Goal: Find specific page/section: Find specific page/section

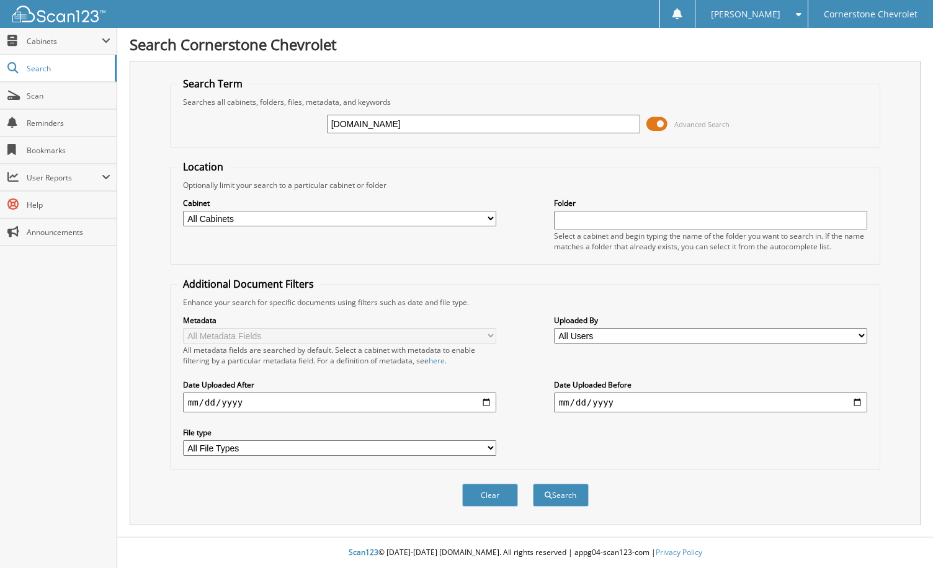
type input "[DOMAIN_NAME]"
click at [533, 484] on button "Search" at bounding box center [561, 495] width 56 height 23
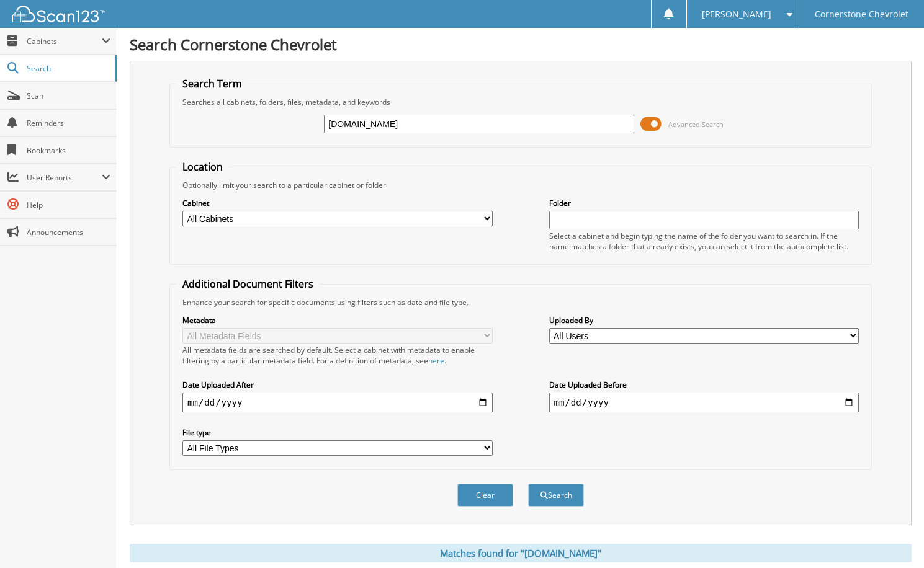
drag, startPoint x: 418, startPoint y: 128, endPoint x: 317, endPoint y: 137, distance: 100.8
click at [317, 137] on div "[DOMAIN_NAME] Advanced Search" at bounding box center [520, 124] width 689 height 34
type input "45914"
click at [528, 484] on button "Search" at bounding box center [556, 495] width 56 height 23
drag, startPoint x: 391, startPoint y: 128, endPoint x: 309, endPoint y: 136, distance: 82.2
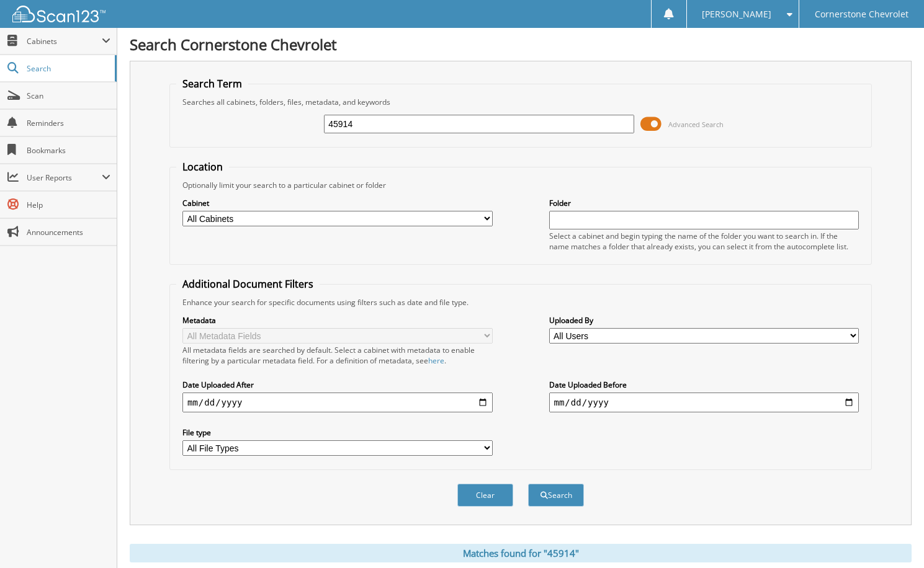
click at [309, 136] on div "45914 Advanced Search" at bounding box center [520, 124] width 689 height 34
click at [572, 220] on input "text" at bounding box center [704, 220] width 310 height 19
type input "45914"
click at [492, 215] on select "All Cabinets ACCOUNTS PAYABLE CAR DEALS PARTS SERVICE RO Needs Filing" at bounding box center [337, 219] width 310 height 16
select select "17367"
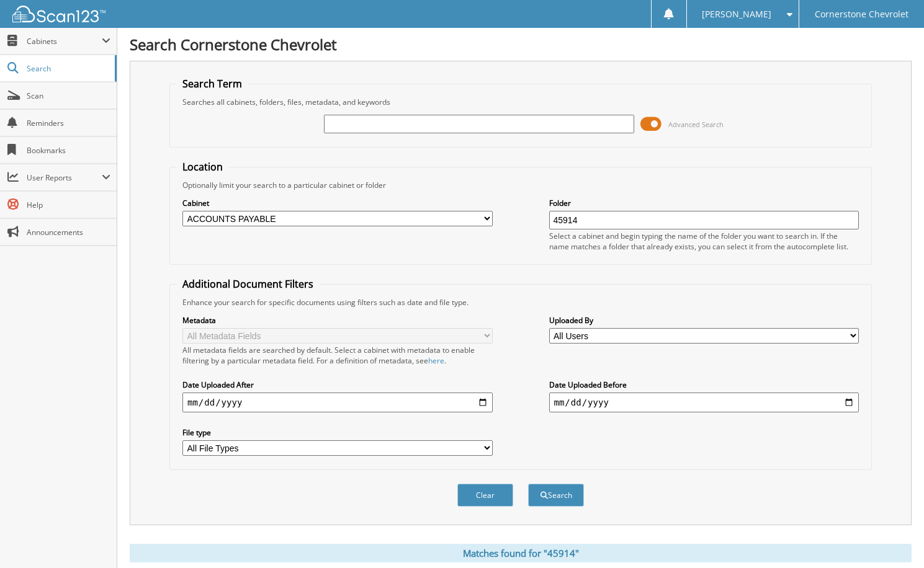
click at [182, 211] on select "All Cabinets ACCOUNTS PAYABLE CAR DEALS PARTS SERVICE RO Needs Filing" at bounding box center [337, 219] width 310 height 16
click at [563, 496] on button "Search" at bounding box center [556, 495] width 56 height 23
click at [349, 123] on input "text" at bounding box center [479, 124] width 310 height 19
type input "45914"
click at [528, 484] on button "Search" at bounding box center [556, 495] width 56 height 23
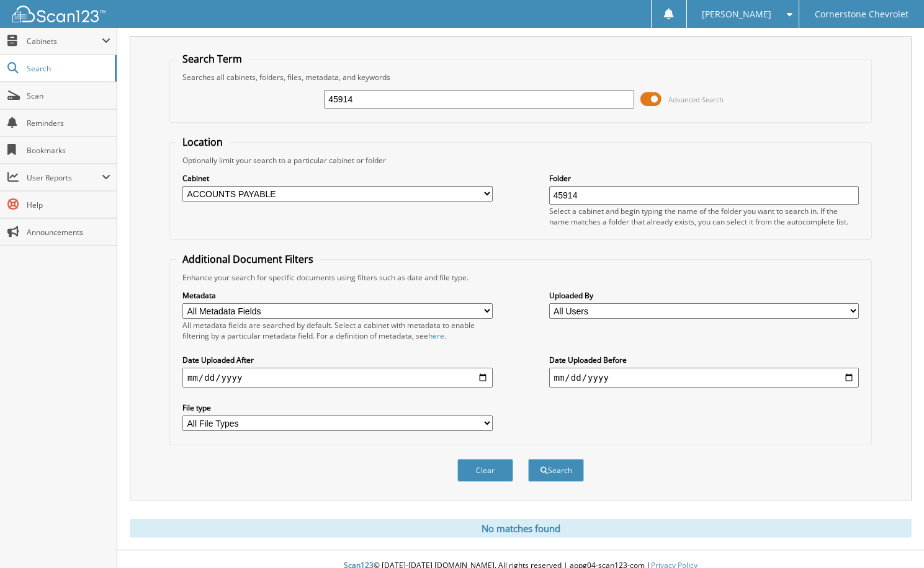
scroll to position [38, 0]
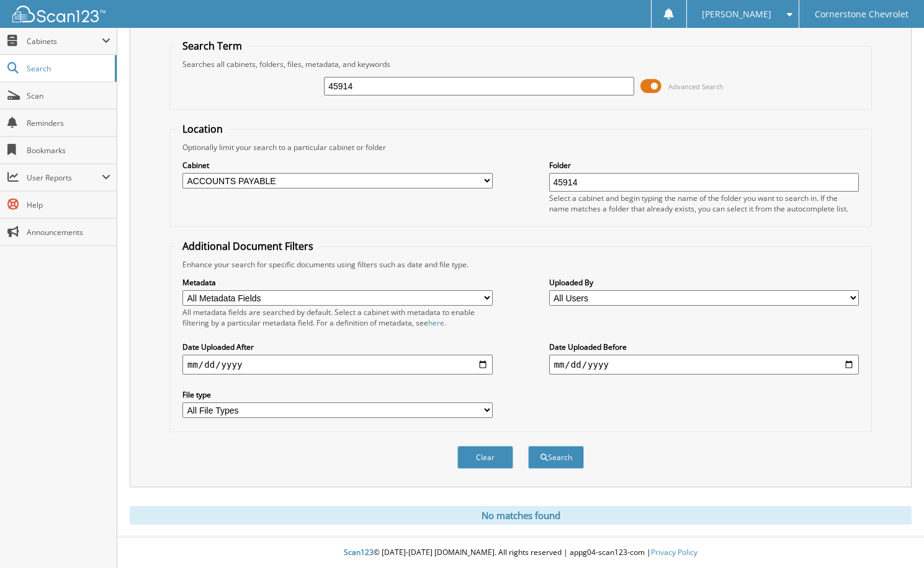
click at [651, 84] on span at bounding box center [650, 86] width 21 height 19
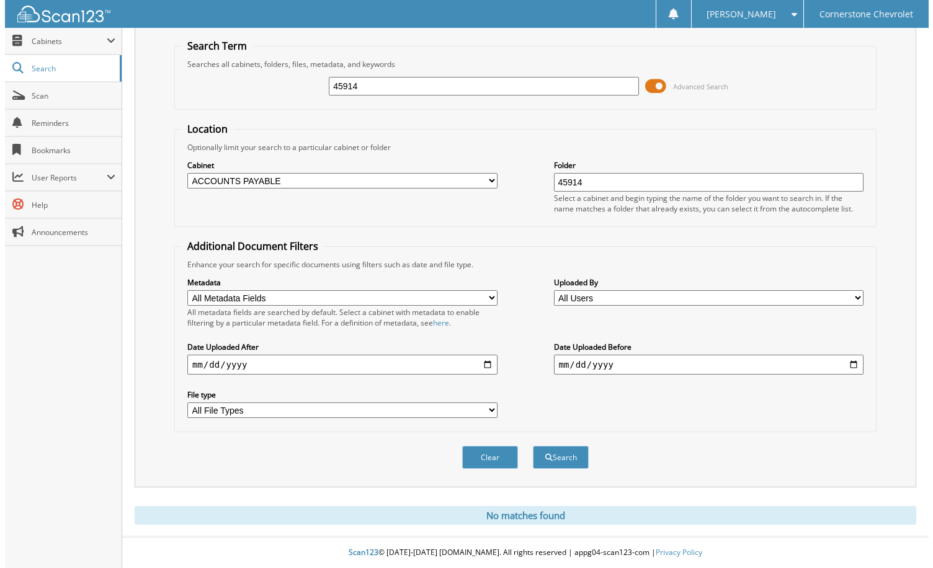
scroll to position [0, 0]
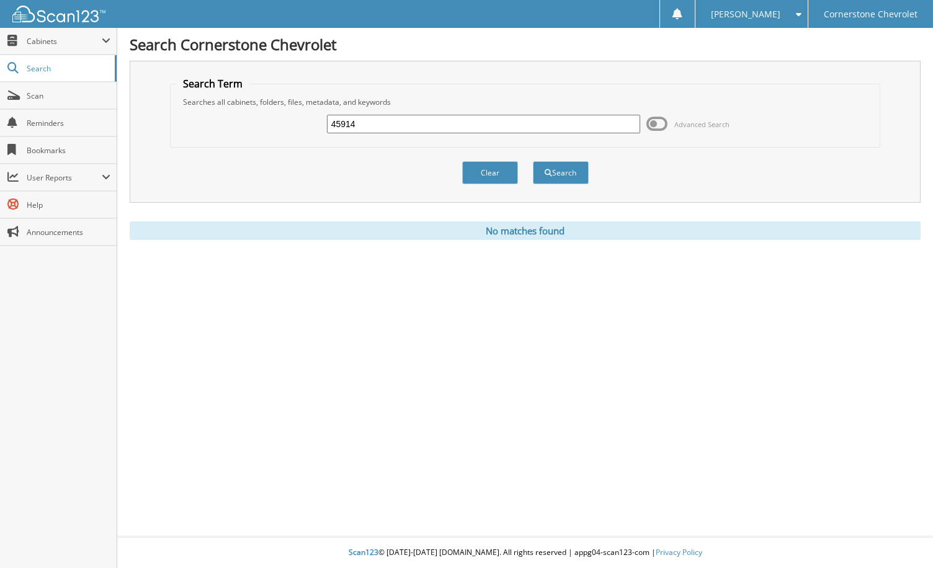
click at [473, 121] on input "45914" at bounding box center [484, 124] width 314 height 19
click at [555, 171] on button "Search" at bounding box center [561, 172] width 56 height 23
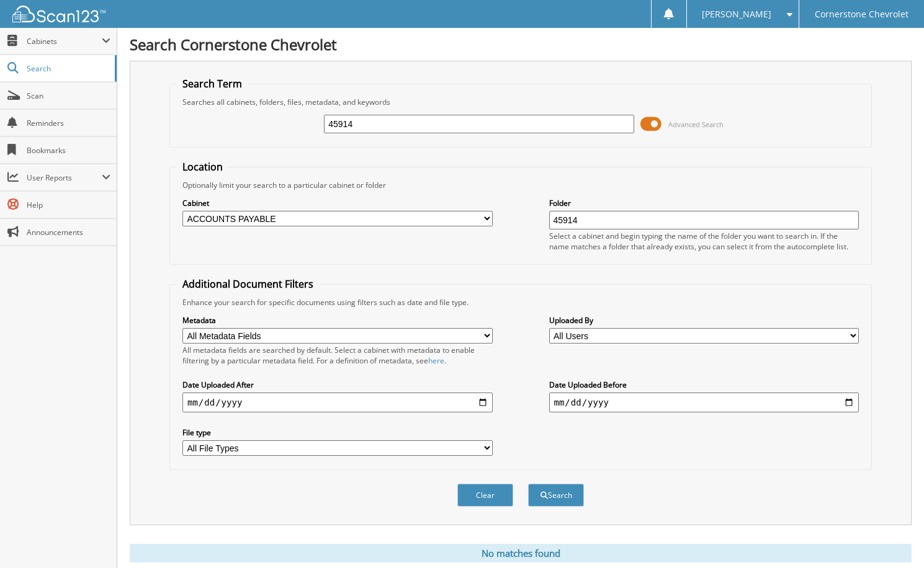
click at [490, 218] on select "All Cabinets ACCOUNTS PAYABLE CAR DEALS PARTS SERVICE RO Needs Filing" at bounding box center [337, 219] width 310 height 16
select select
click at [182, 211] on select "All Cabinets ACCOUNTS PAYABLE CAR DEALS PARTS SERVICE RO Needs Filing" at bounding box center [337, 219] width 310 height 16
click at [547, 495] on button "Search" at bounding box center [556, 495] width 56 height 23
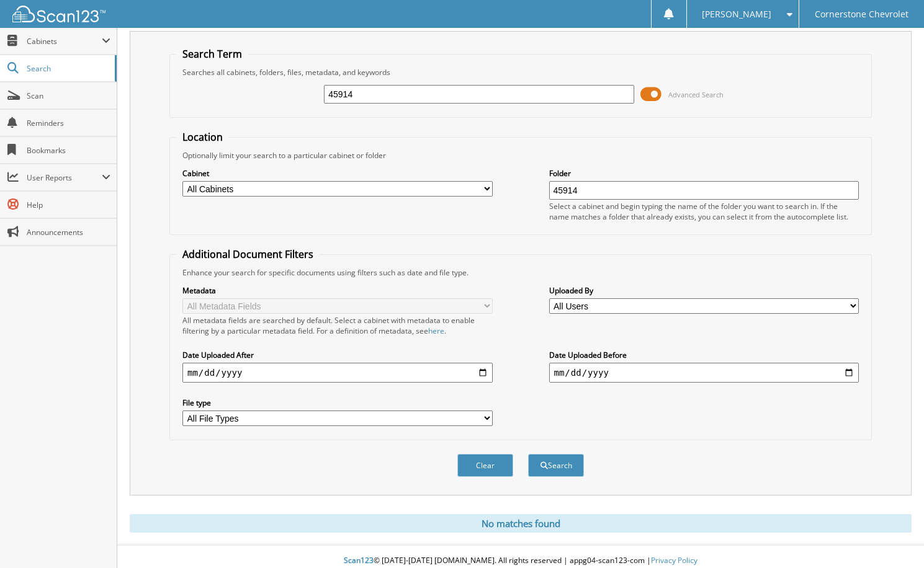
scroll to position [38, 0]
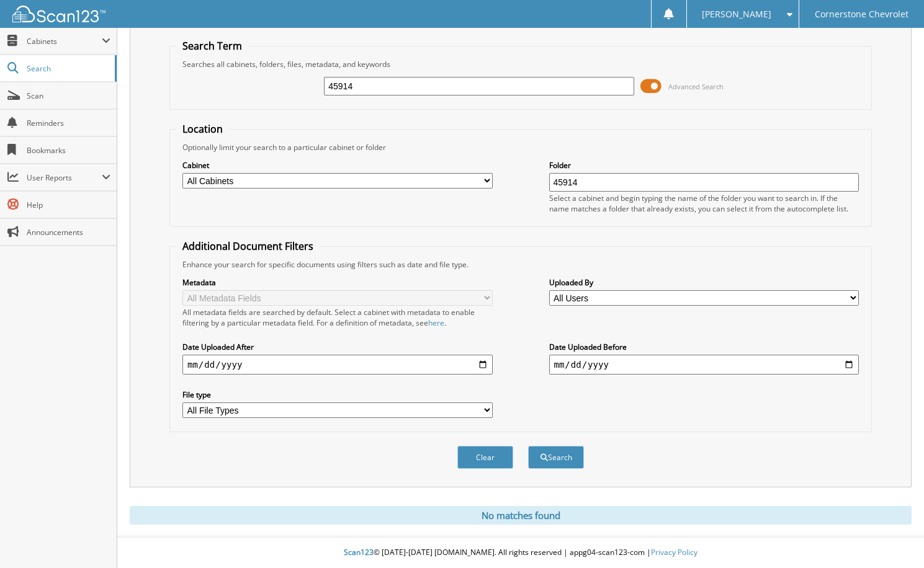
drag, startPoint x: 457, startPoint y: 80, endPoint x: 281, endPoint y: 93, distance: 176.1
click at [281, 93] on div "45914 Advanced Search" at bounding box center [520, 86] width 689 height 34
type input "45933"
click at [528, 446] on button "Search" at bounding box center [556, 457] width 56 height 23
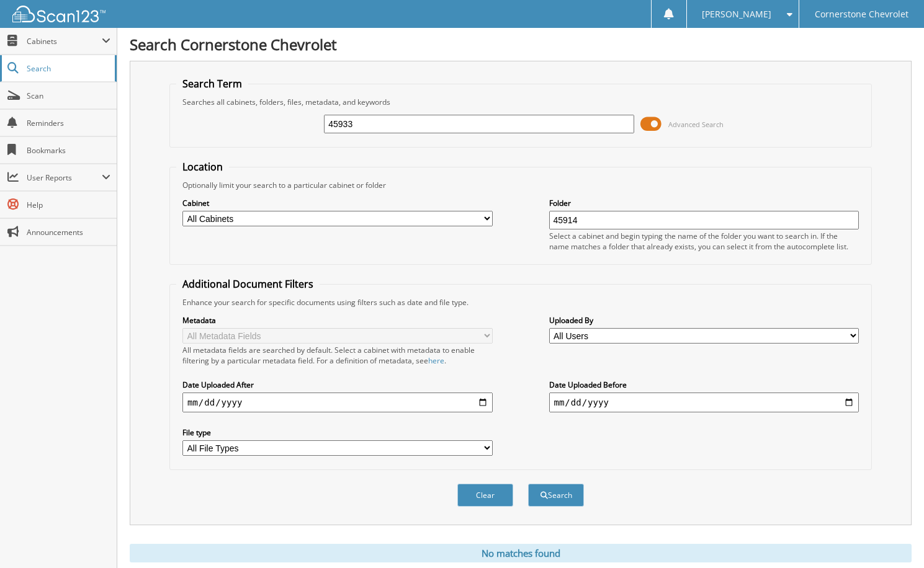
click at [47, 71] on span "Search" at bounding box center [68, 68] width 82 height 11
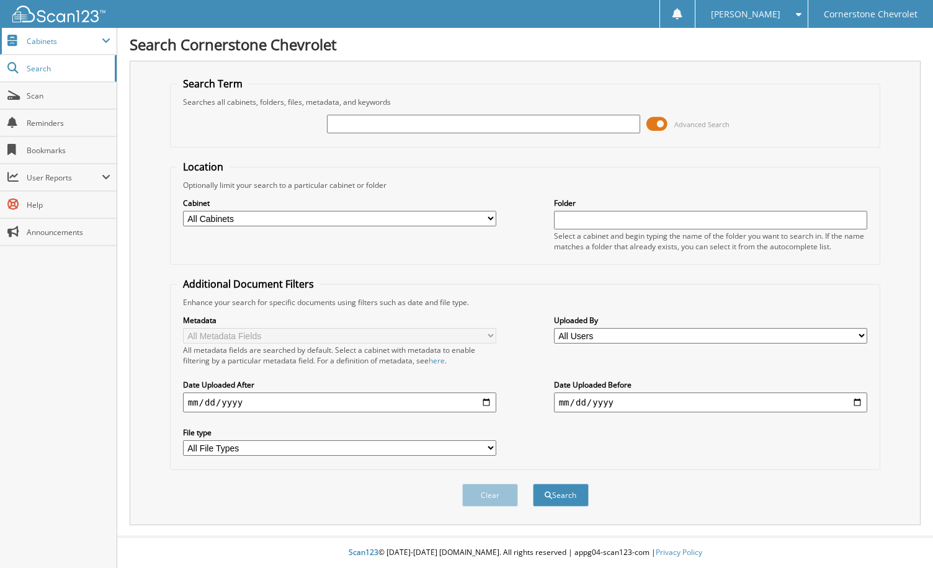
click at [60, 39] on span "Cabinets" at bounding box center [64, 41] width 75 height 11
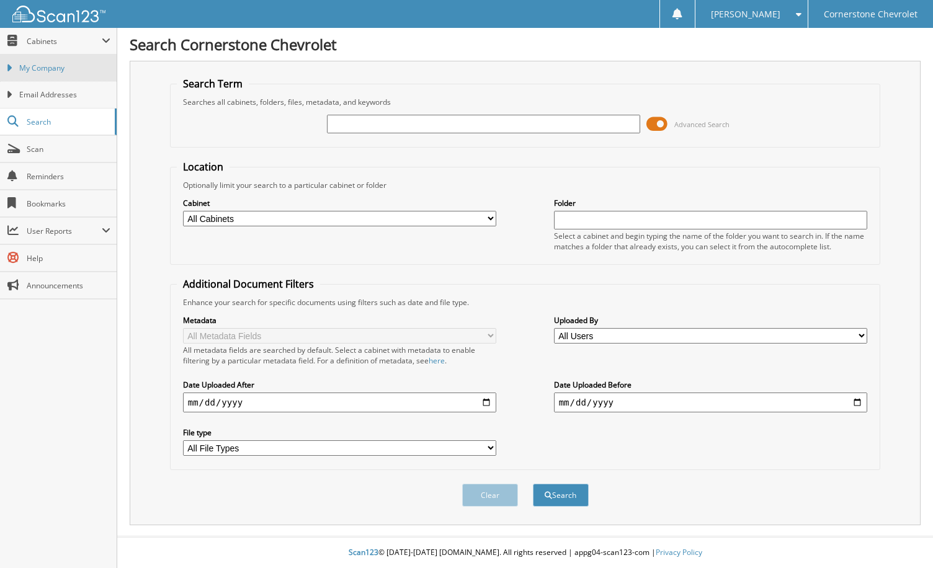
click at [66, 68] on span "My Company" at bounding box center [64, 68] width 91 height 11
